Goal: Check status

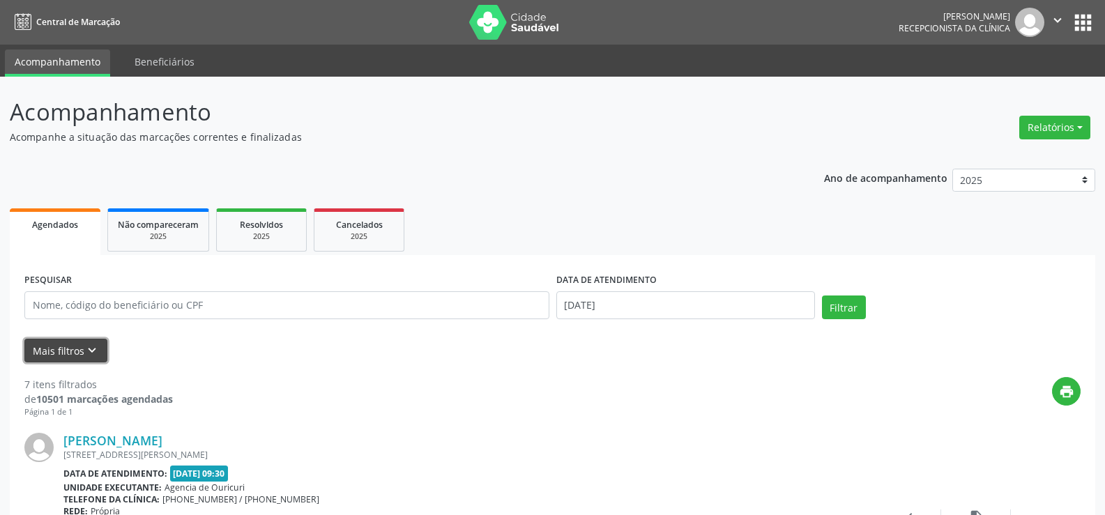
click at [64, 347] on button "Mais filtros keyboard_arrow_down" at bounding box center [65, 351] width 83 height 24
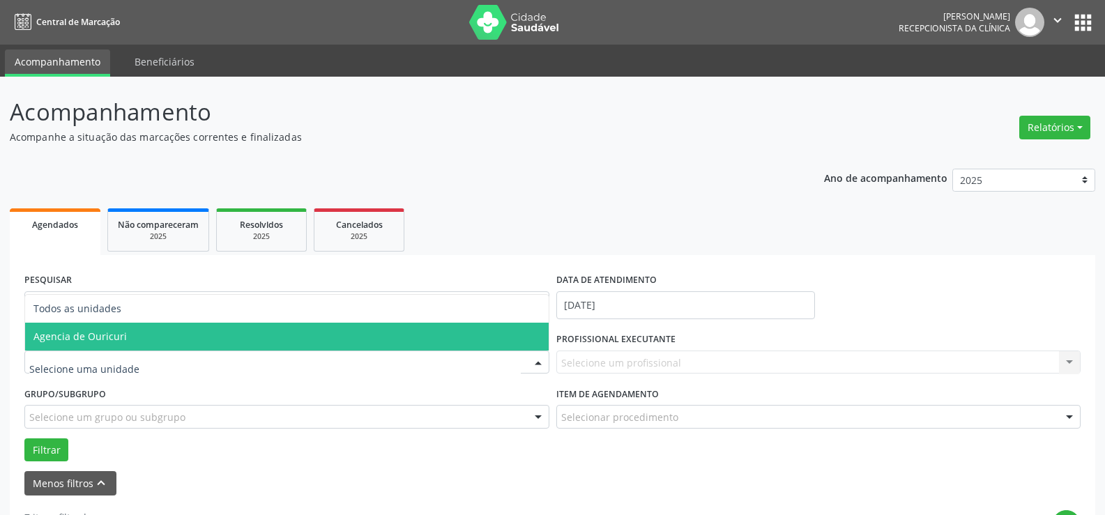
click at [95, 343] on span "Agencia de Ouricuri" at bounding box center [287, 337] width 524 height 28
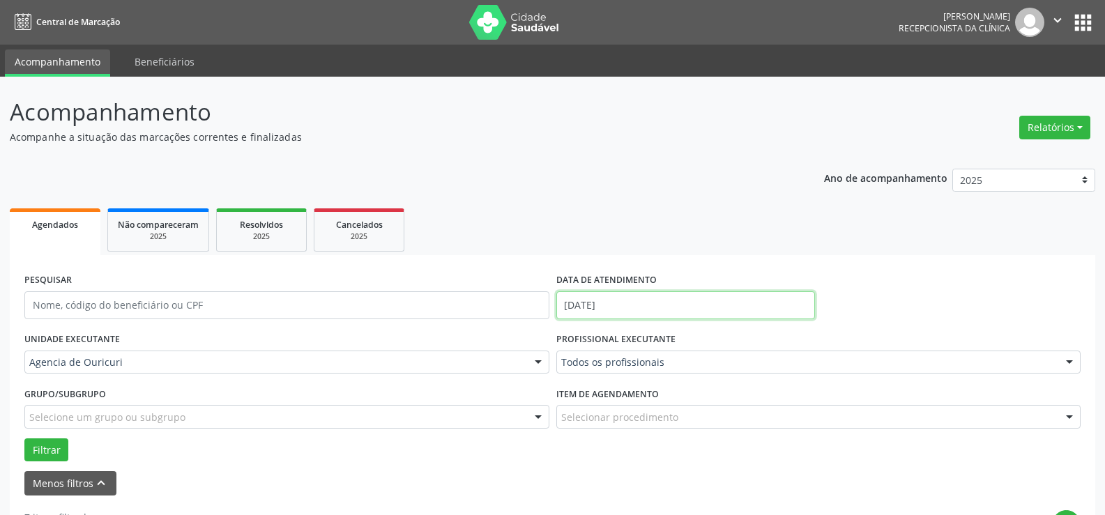
click at [666, 314] on input "[DATE]" at bounding box center [685, 305] width 259 height 28
click at [732, 226] on span "22" at bounding box center [724, 220] width 27 height 27
type input "[DATE]"
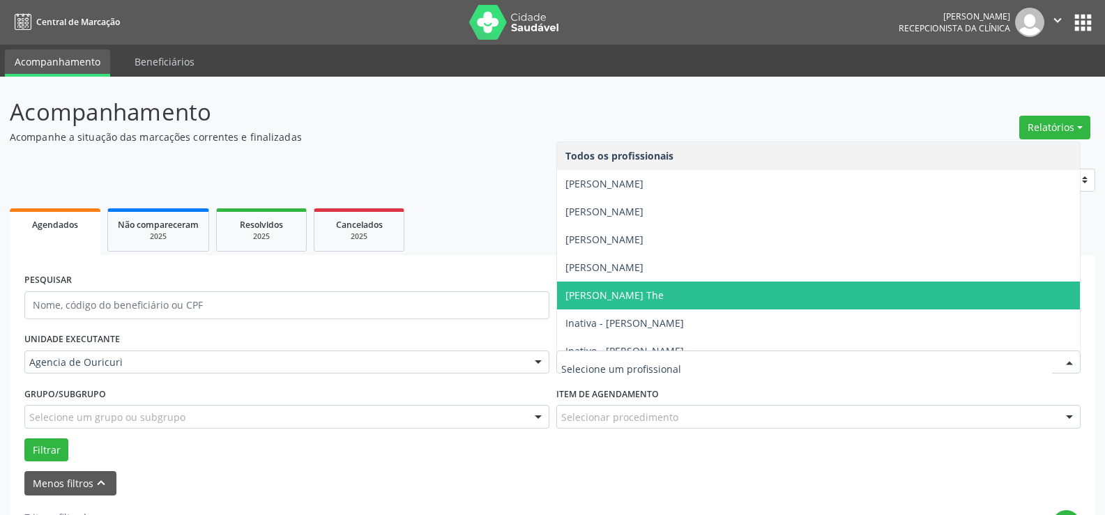
click at [645, 286] on span "[PERSON_NAME] The" at bounding box center [819, 296] width 524 height 28
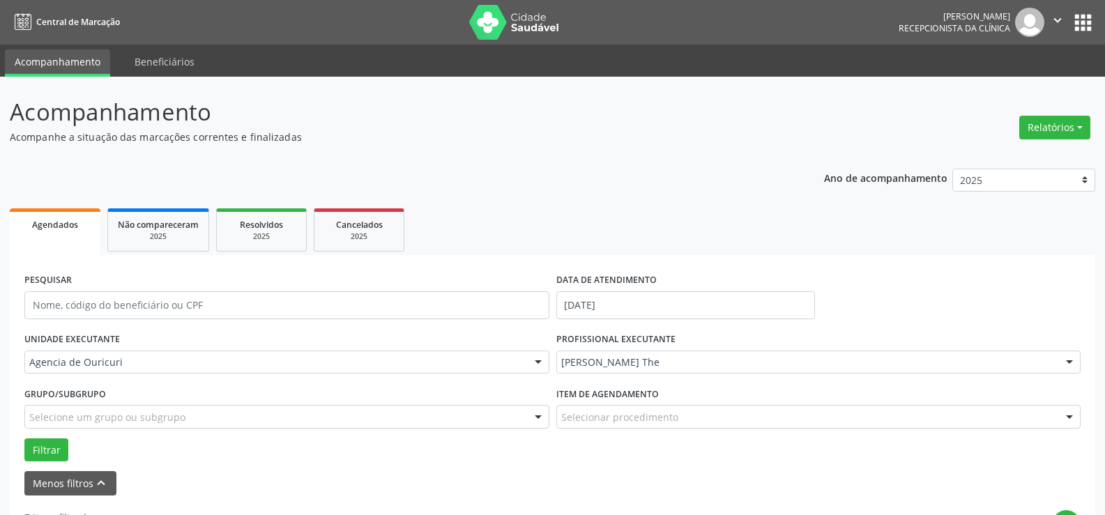
click at [645, 286] on span "[PERSON_NAME] The" at bounding box center [819, 296] width 524 height 28
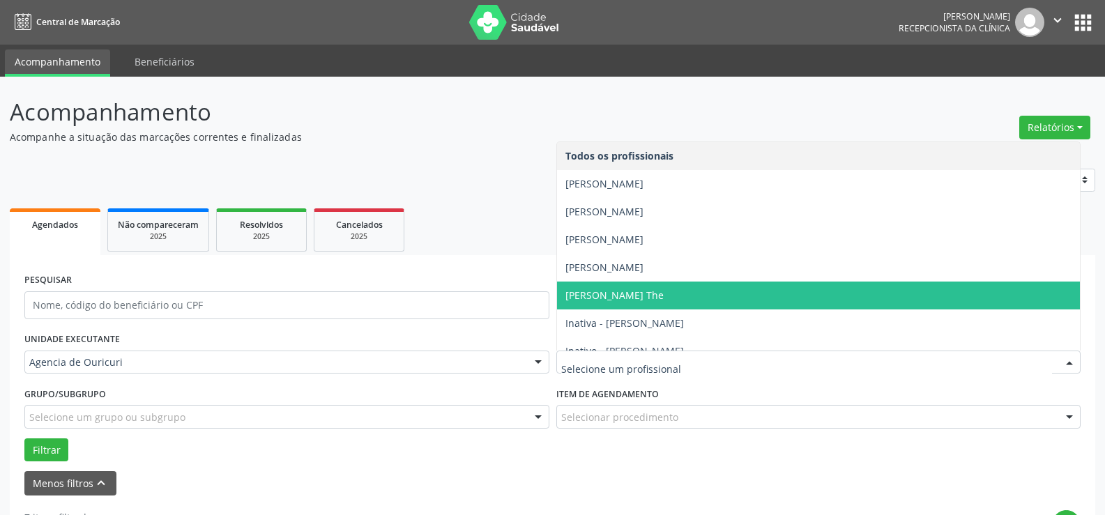
click at [643, 291] on span "[PERSON_NAME] The" at bounding box center [614, 295] width 98 height 13
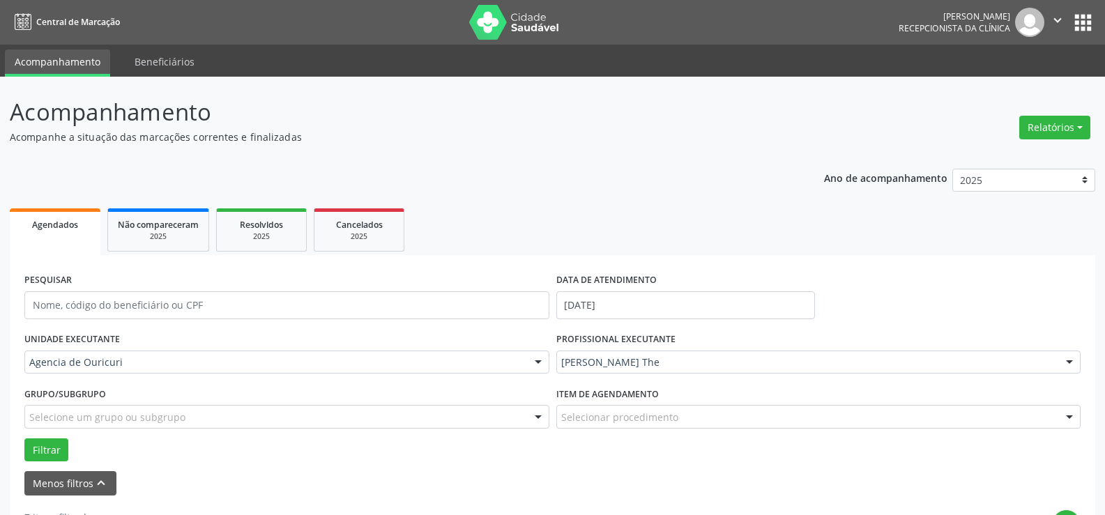
click at [648, 428] on div "Selecionar procedimento" at bounding box center [818, 417] width 525 height 24
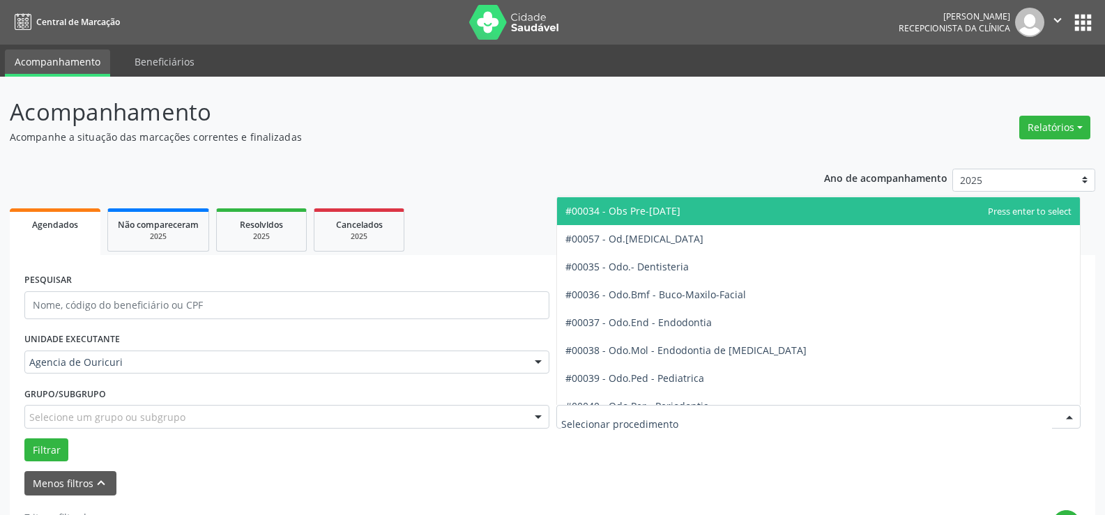
scroll to position [1394, 0]
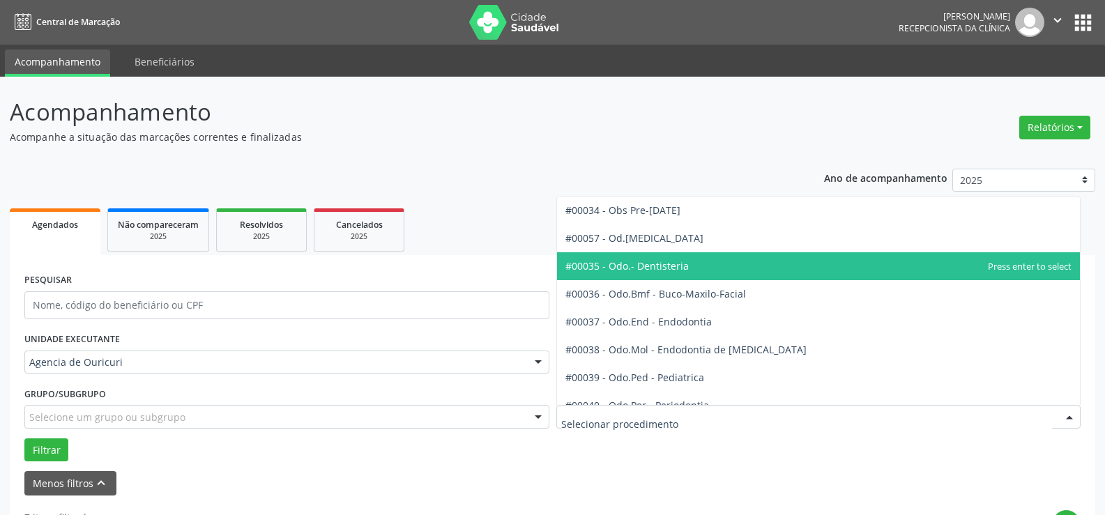
click at [680, 261] on span "#00035 - Odo.- Dentisteria" at bounding box center [626, 265] width 123 height 13
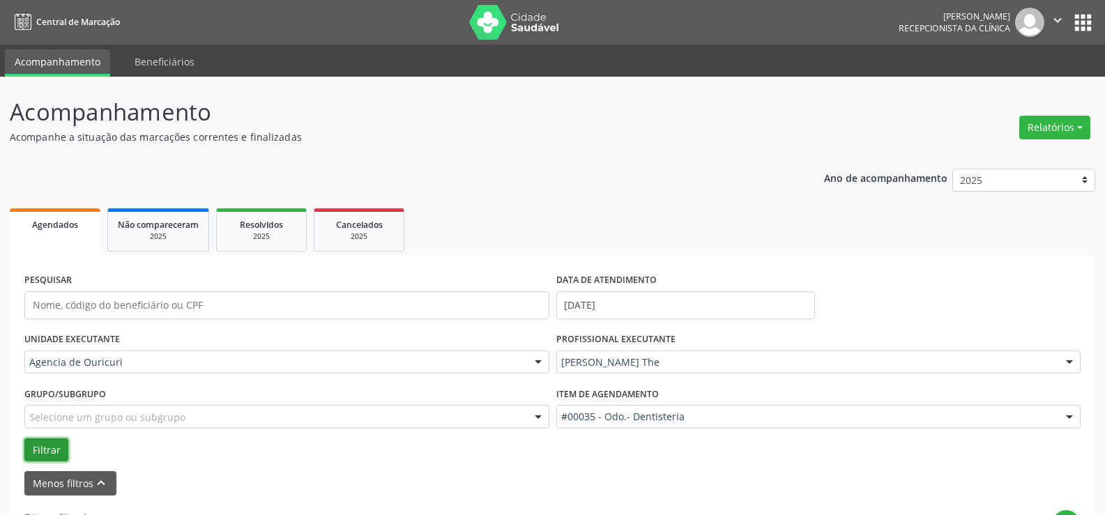
click at [38, 448] on button "Filtrar" at bounding box center [46, 450] width 44 height 24
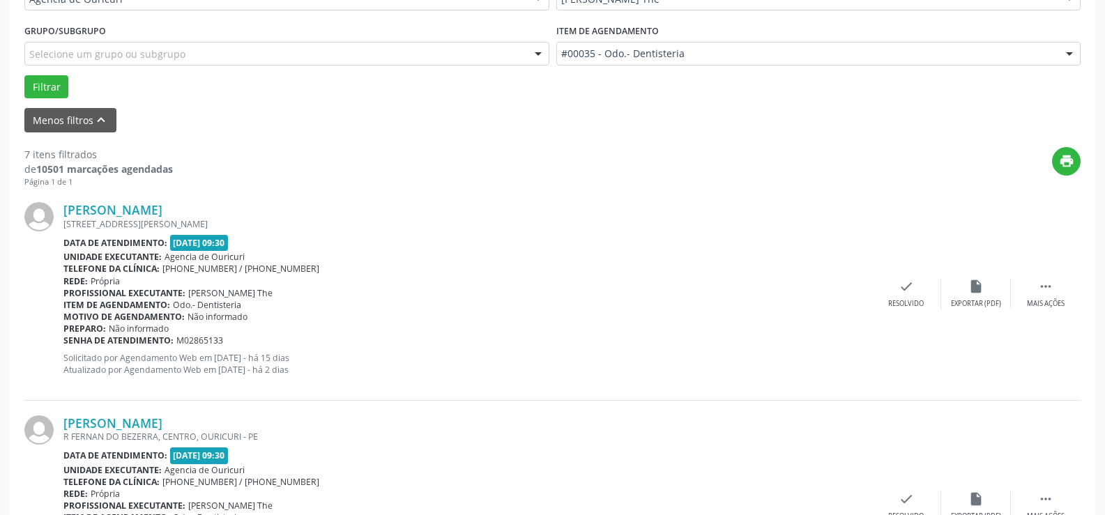
scroll to position [349, 0]
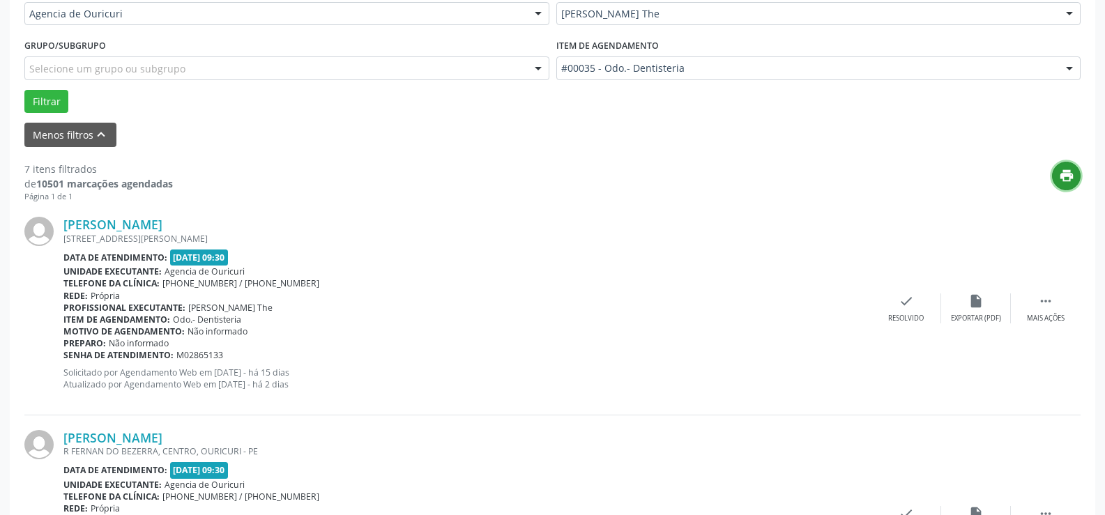
click at [1063, 178] on icon "print" at bounding box center [1066, 175] width 15 height 15
